Goal: Information Seeking & Learning: Learn about a topic

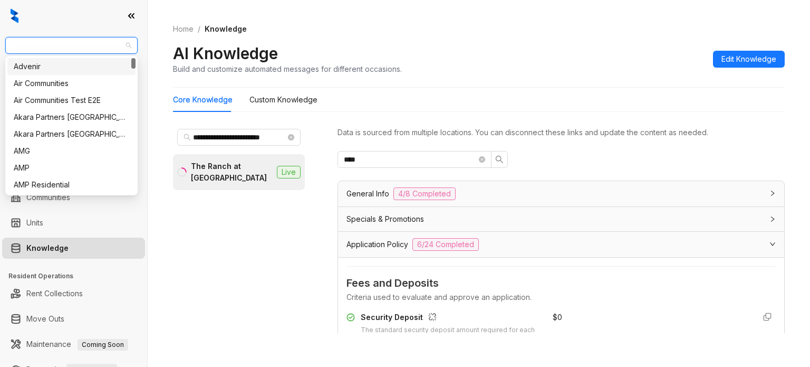
scroll to position [580, 0]
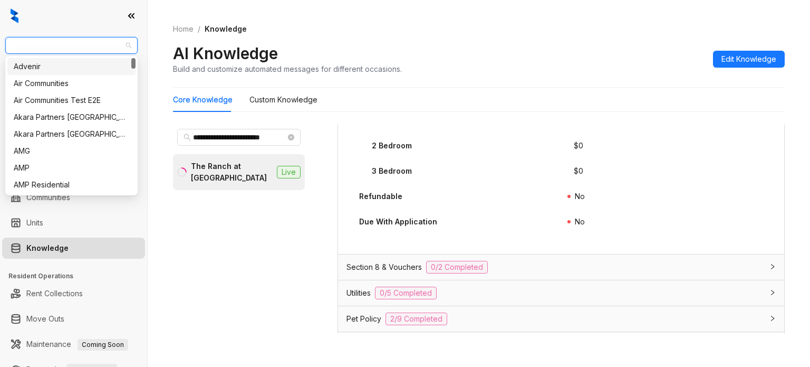
type input "**********"
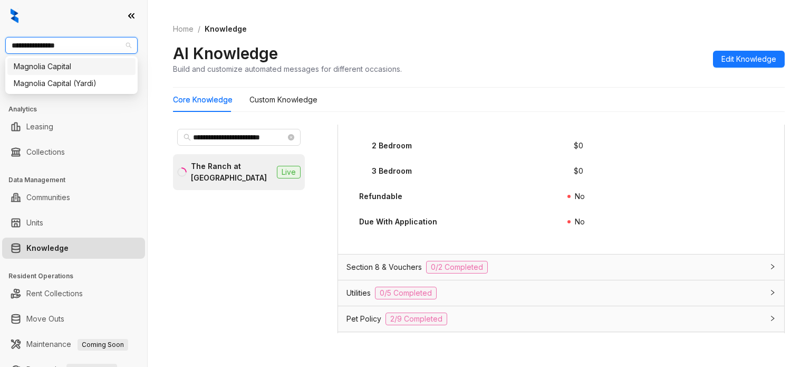
click at [70, 70] on div "Magnolia Capital" at bounding box center [72, 67] width 116 height 12
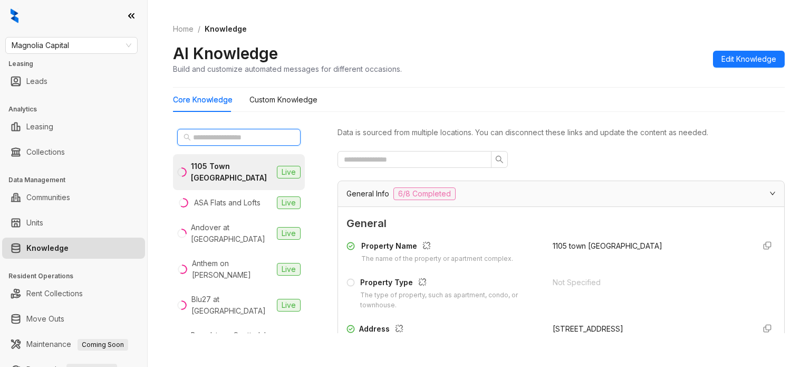
click at [224, 139] on input "text" at bounding box center [239, 137] width 93 height 12
paste input "**********"
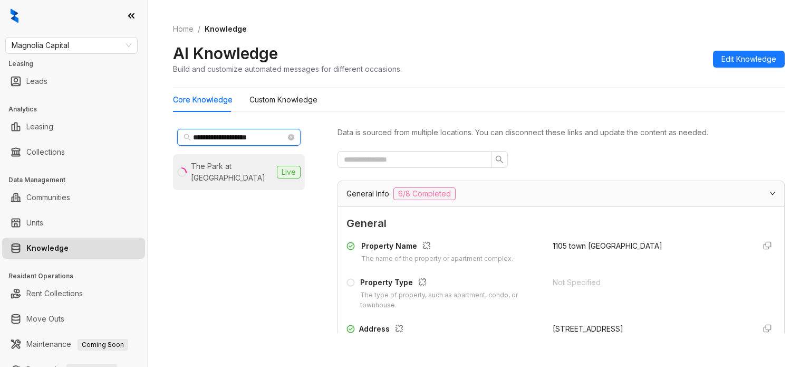
type input "**********"
click at [249, 167] on div "The Park at [GEOGRAPHIC_DATA]" at bounding box center [232, 171] width 82 height 23
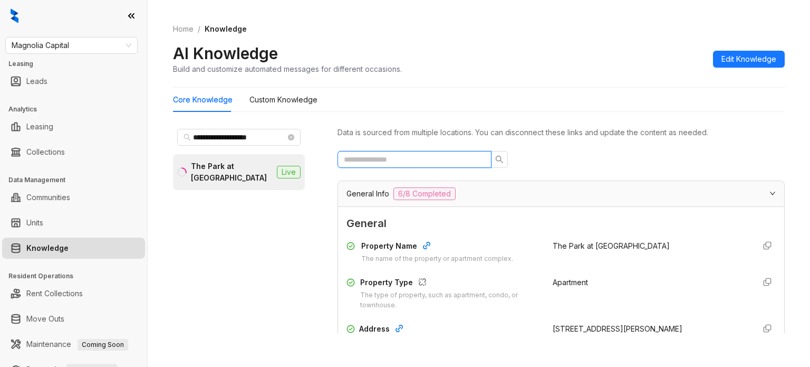
click at [394, 158] on input "text" at bounding box center [410, 160] width 133 height 12
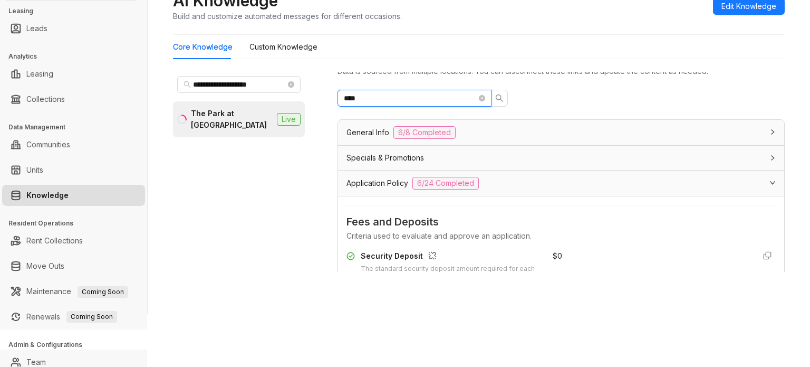
scroll to position [33, 0]
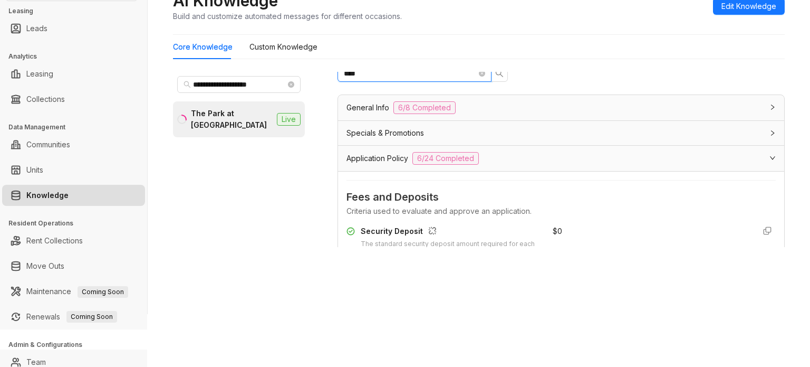
type input "****"
click at [474, 236] on div "Security Deposit" at bounding box center [450, 232] width 179 height 14
click at [468, 198] on span "Fees and Deposits" at bounding box center [561, 197] width 429 height 16
drag, startPoint x: 438, startPoint y: 200, endPoint x: 426, endPoint y: 200, distance: 12.1
click at [438, 200] on span "Fees and Deposits" at bounding box center [561, 197] width 429 height 16
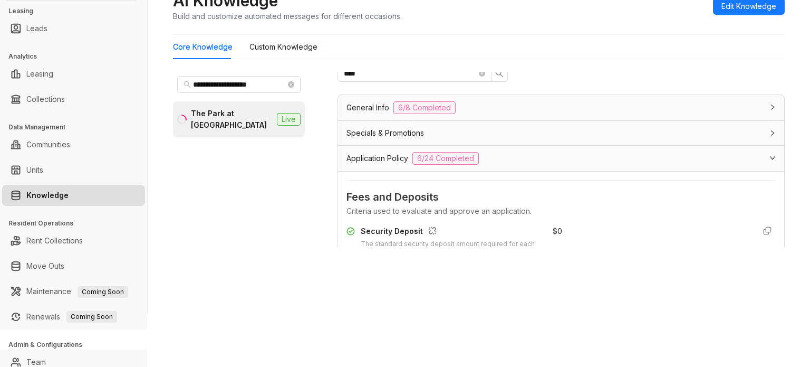
scroll to position [0, 0]
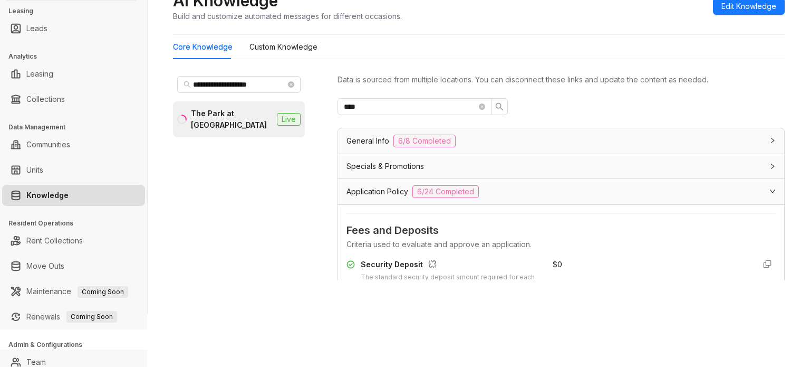
click at [373, 157] on div "Specials & Promotions" at bounding box center [561, 166] width 446 height 24
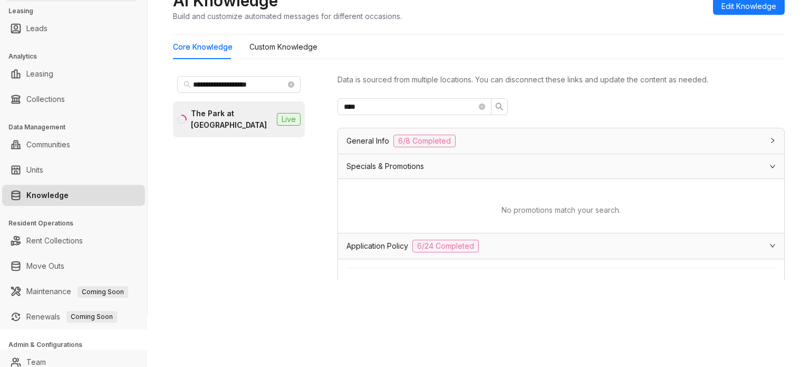
click at [368, 140] on span "General Info" at bounding box center [368, 141] width 43 height 12
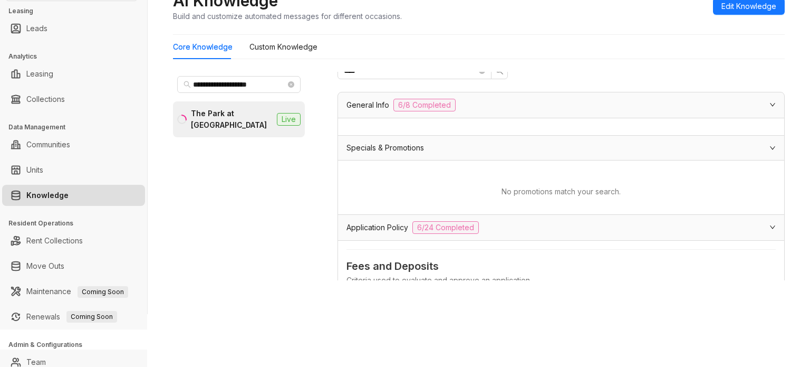
scroll to position [106, 0]
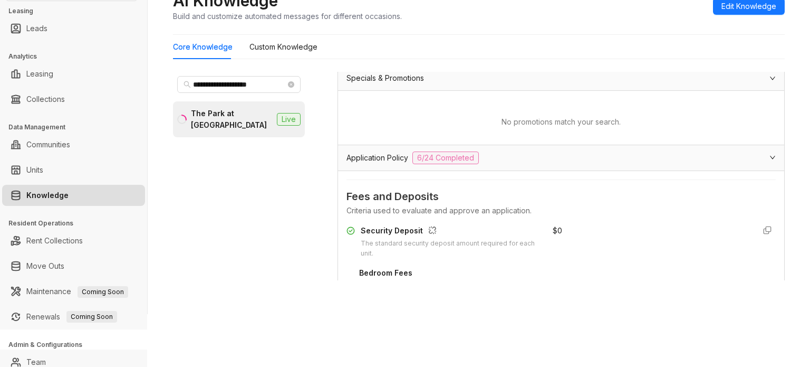
click at [369, 158] on span "Application Policy" at bounding box center [378, 158] width 62 height 12
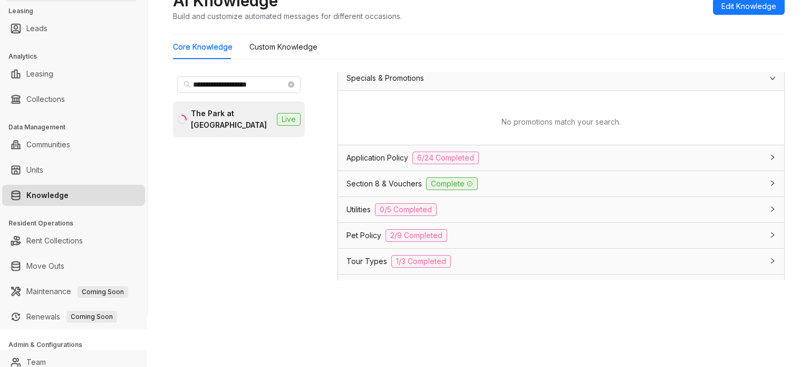
click at [393, 178] on span "Section 8 & Vouchers" at bounding box center [384, 184] width 75 height 12
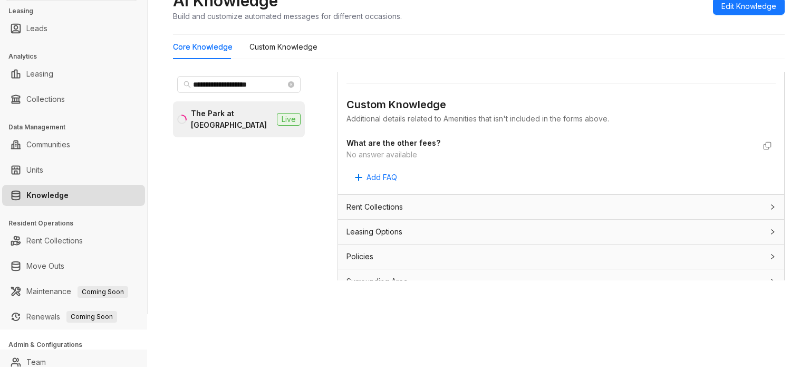
scroll to position [397, 0]
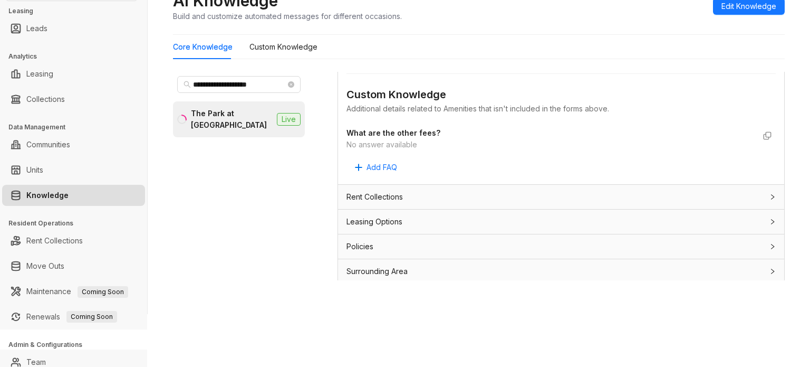
click at [376, 245] on div "Policies" at bounding box center [555, 247] width 417 height 12
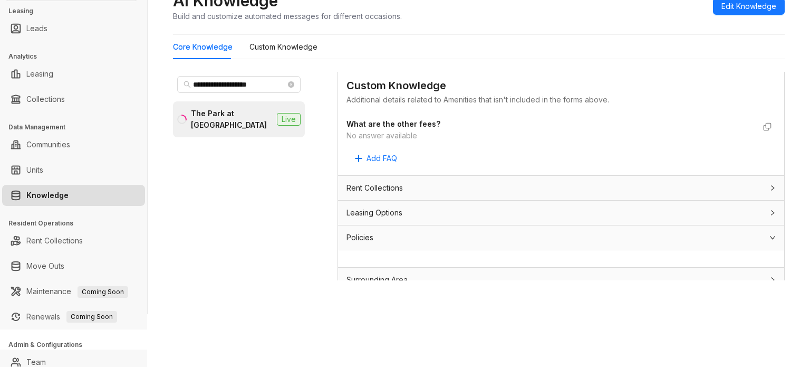
scroll to position [414, 0]
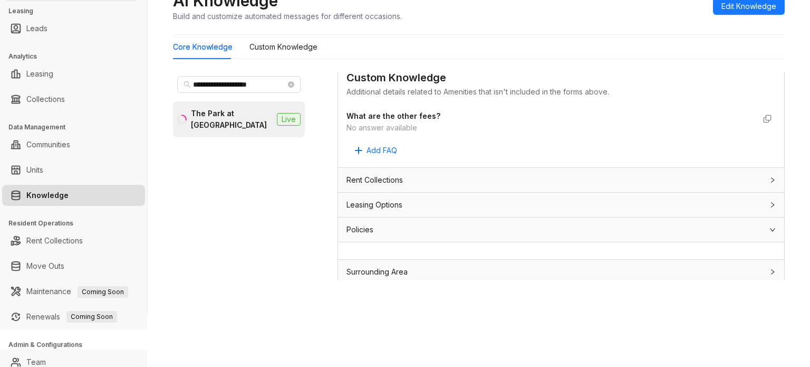
click at [398, 193] on div "Leasing Options" at bounding box center [561, 205] width 446 height 24
click at [403, 175] on span "Rent Collections" at bounding box center [375, 180] width 56 height 12
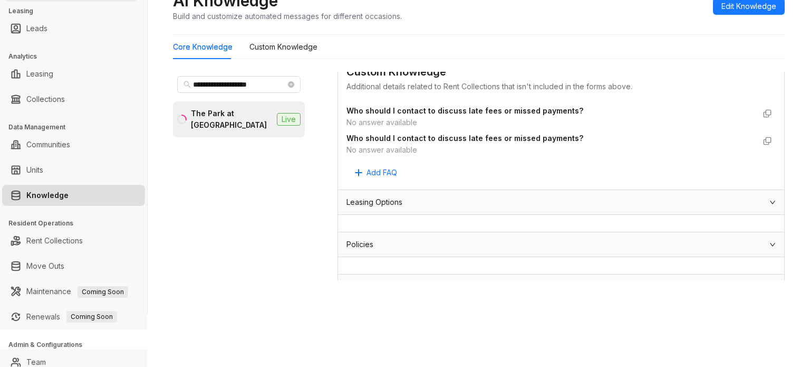
scroll to position [566, 0]
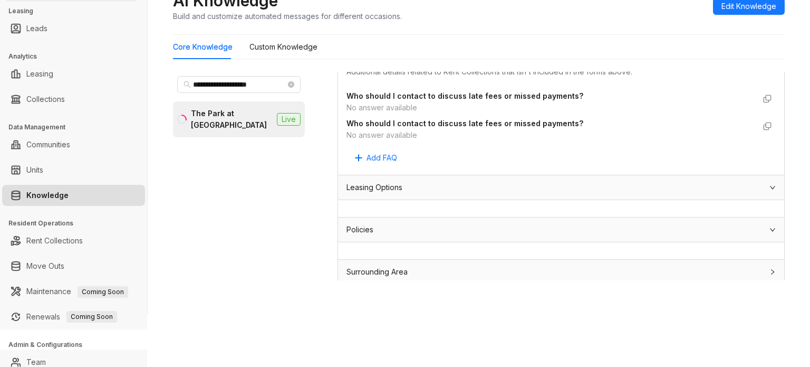
drag, startPoint x: 368, startPoint y: 261, endPoint x: 375, endPoint y: 262, distance: 6.9
click at [368, 266] on span "Surrounding Area" at bounding box center [377, 272] width 61 height 12
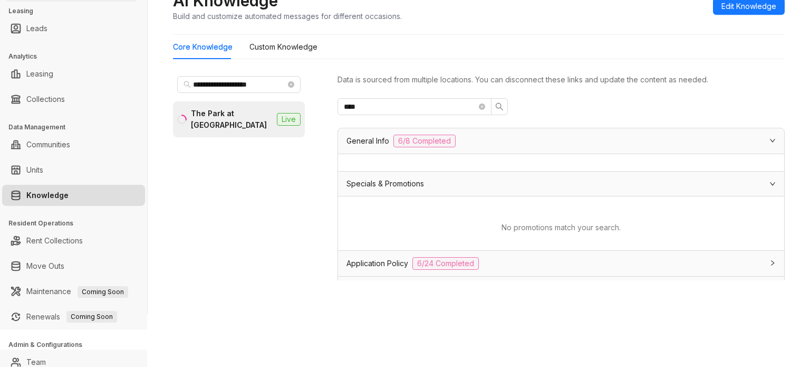
scroll to position [0, 0]
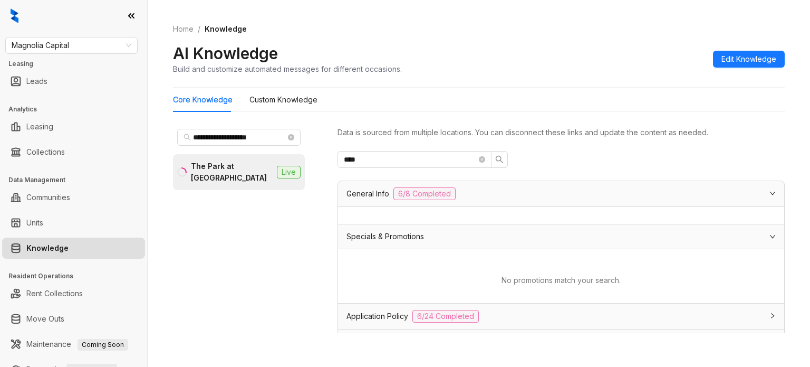
click at [348, 194] on span "General Info" at bounding box center [368, 194] width 43 height 12
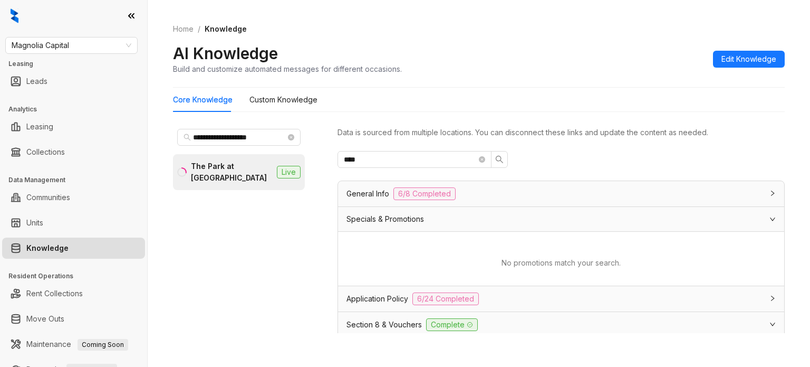
click at [244, 169] on div "The Park at [GEOGRAPHIC_DATA]" at bounding box center [232, 171] width 82 height 23
click at [229, 162] on div "The Park at [GEOGRAPHIC_DATA]" at bounding box center [232, 171] width 82 height 23
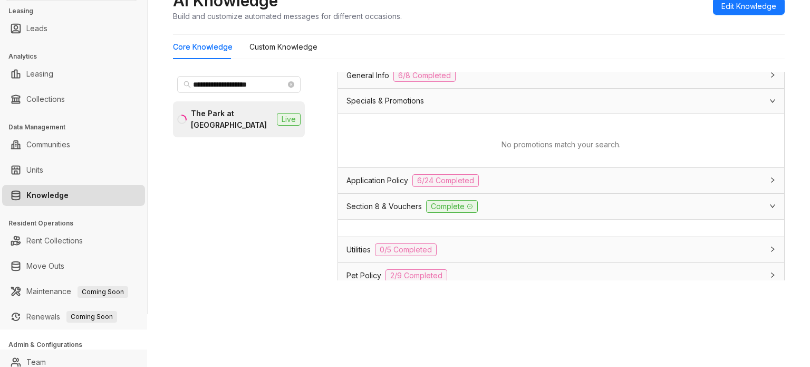
scroll to position [53, 0]
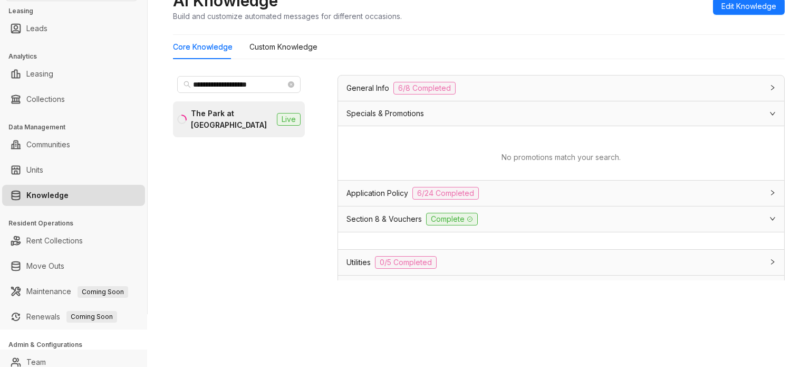
click at [426, 213] on span "Complete" at bounding box center [452, 219] width 52 height 13
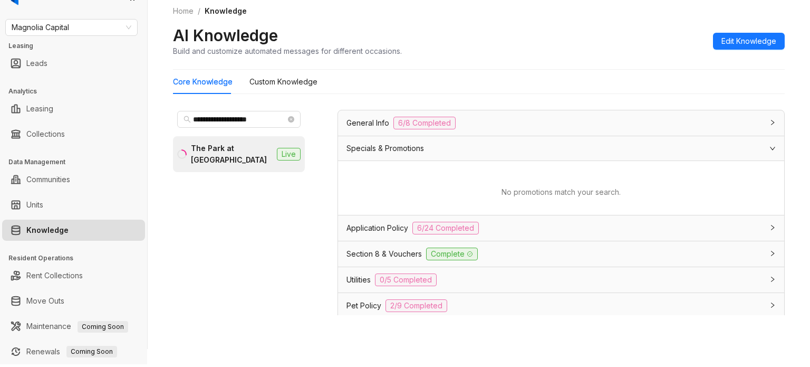
scroll to position [0, 0]
